Goal: Navigation & Orientation: Find specific page/section

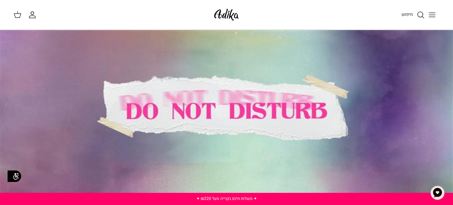
drag, startPoint x: 411, startPoint y: 178, endPoint x: 417, endPoint y: 159, distance: 19.6
click at [414, 164] on div at bounding box center [226, 111] width 453 height 163
click at [416, 161] on div at bounding box center [226, 111] width 453 height 163
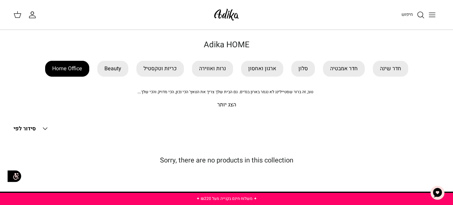
click at [67, 68] on link "Home Office" at bounding box center [67, 69] width 44 height 16
